Goal: Task Accomplishment & Management: Manage account settings

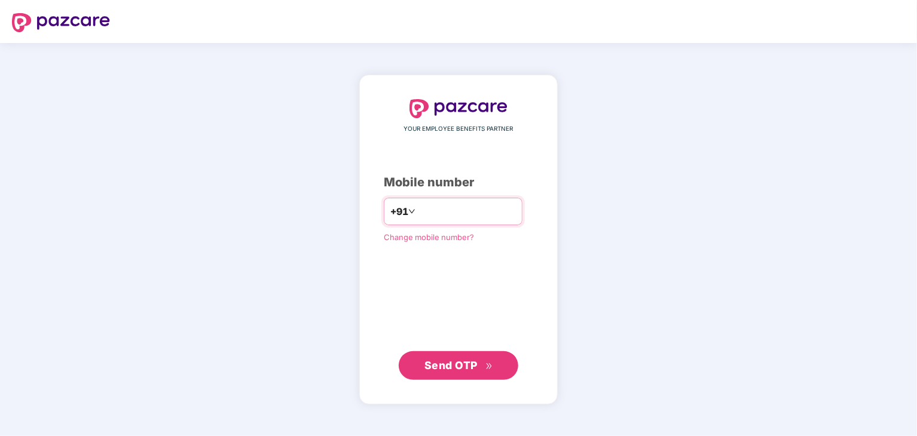
click at [458, 216] on input "number" at bounding box center [467, 211] width 98 height 19
type input "**********"
click at [464, 369] on span "Send OTP" at bounding box center [450, 365] width 53 height 13
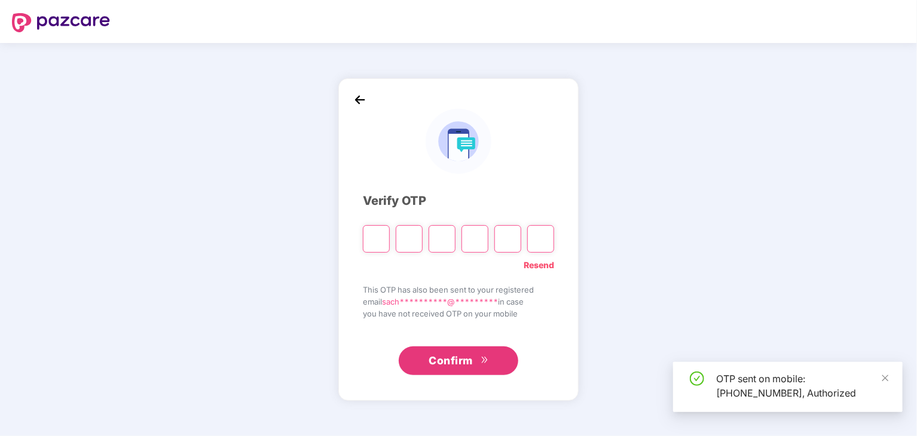
click at [384, 241] on input "Please enter verification code. Digit 1" at bounding box center [376, 238] width 27 height 27
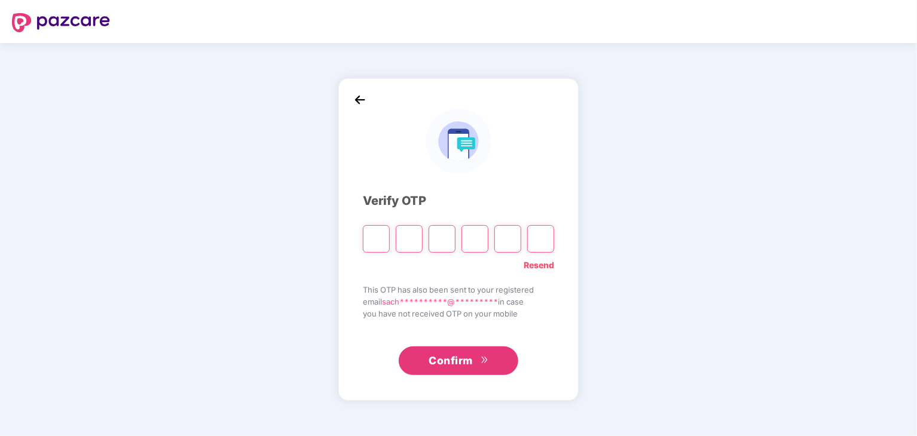
type input "*"
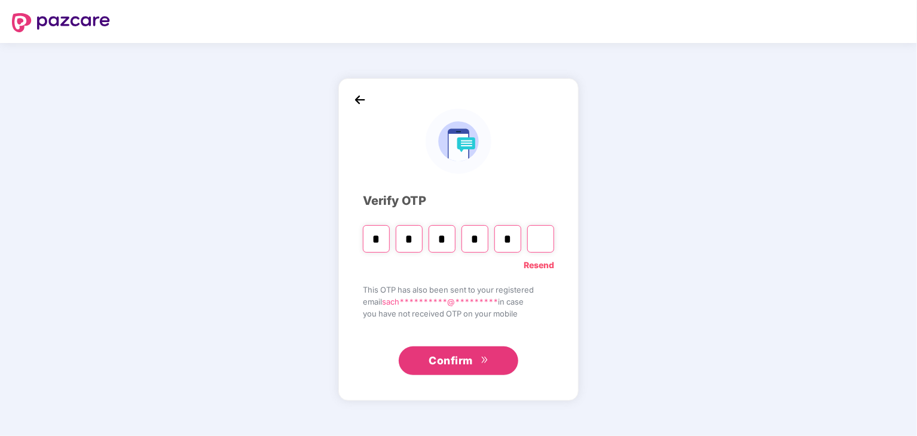
type input "*"
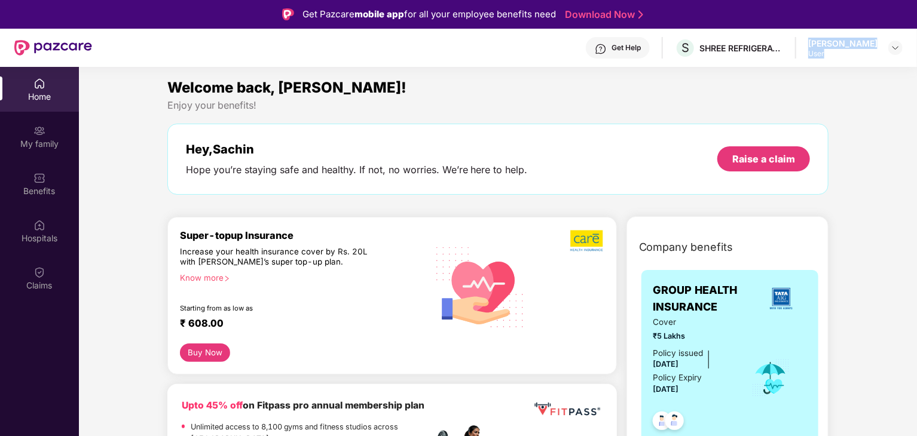
drag, startPoint x: 791, startPoint y: 42, endPoint x: 849, endPoint y: 53, distance: 59.0
click at [849, 53] on div "Get Help S SHREE REFRIGERATIONS LIMITED Sachin Subhash Patil User" at bounding box center [497, 48] width 810 height 38
click at [45, 136] on div "My family" at bounding box center [39, 136] width 79 height 45
click at [894, 48] on img at bounding box center [895, 48] width 10 height 10
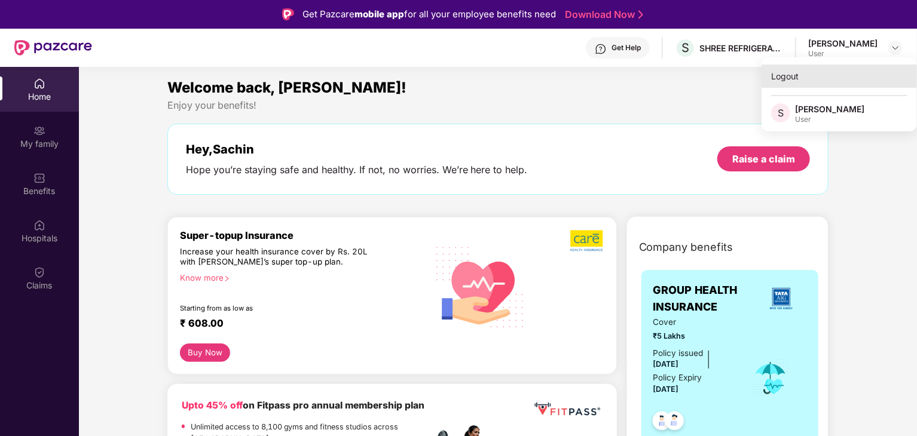
click at [797, 75] on div "Logout" at bounding box center [838, 76] width 155 height 23
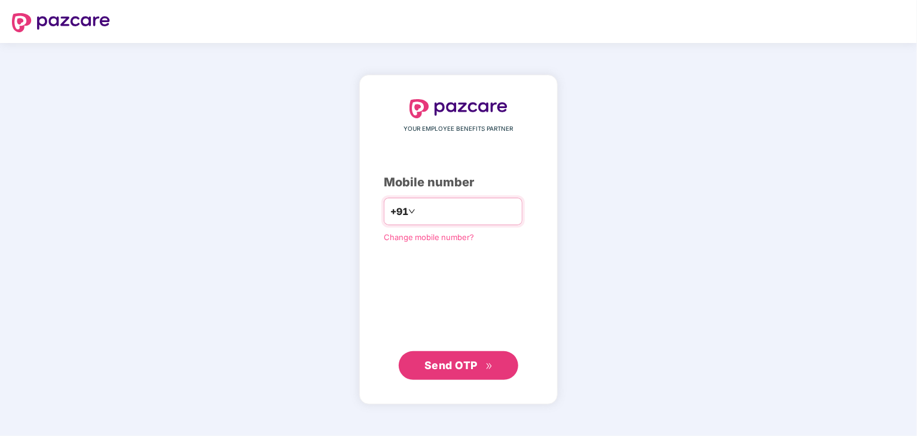
click at [434, 213] on input "number" at bounding box center [467, 211] width 98 height 19
type input "**********"
click at [455, 357] on span "Send OTP" at bounding box center [458, 365] width 69 height 17
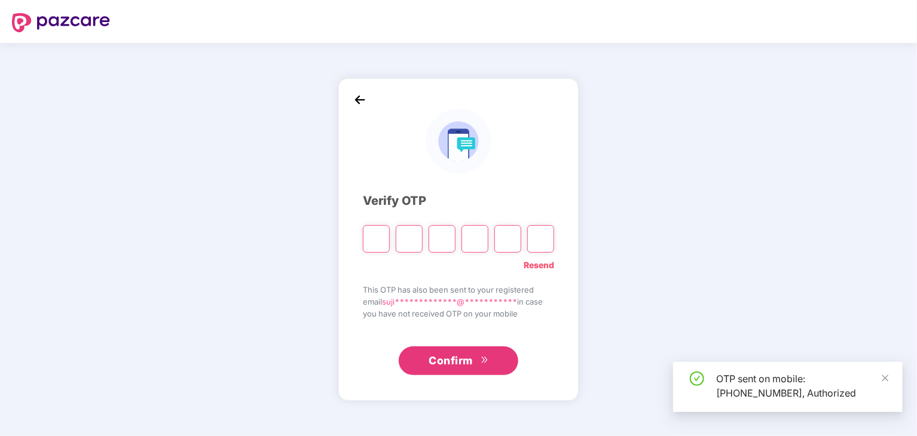
click at [380, 235] on input "Please enter verification code. Digit 1" at bounding box center [376, 238] width 27 height 27
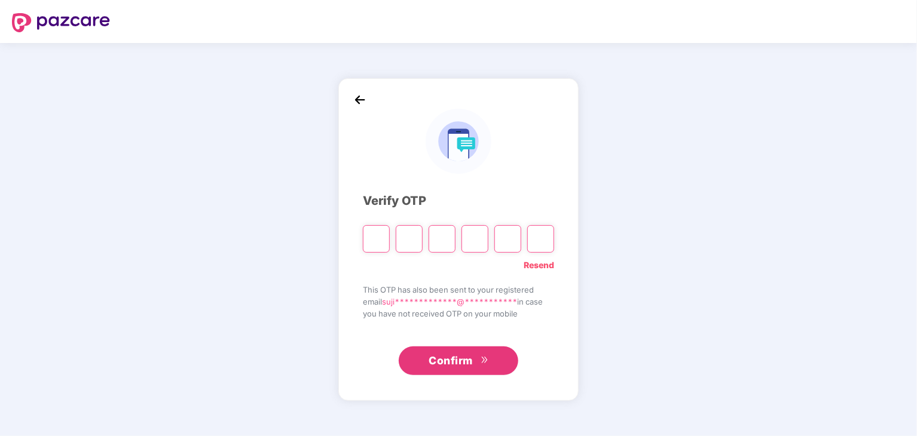
type input "*"
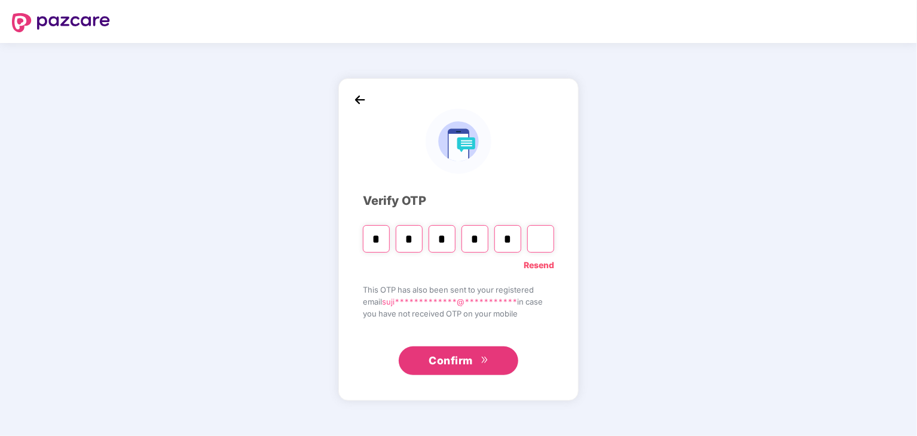
type input "*"
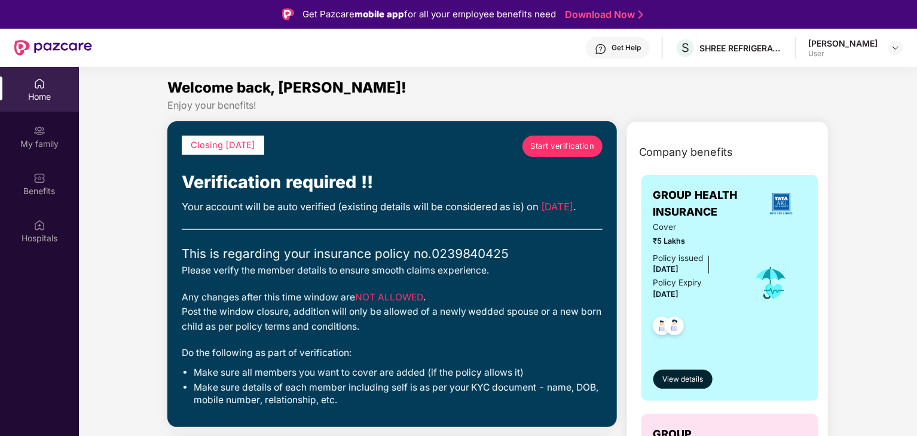
click at [538, 199] on div "Your account will be auto verified (existing details will be considered as is) …" at bounding box center [392, 207] width 421 height 16
